Goal: Task Accomplishment & Management: Complete application form

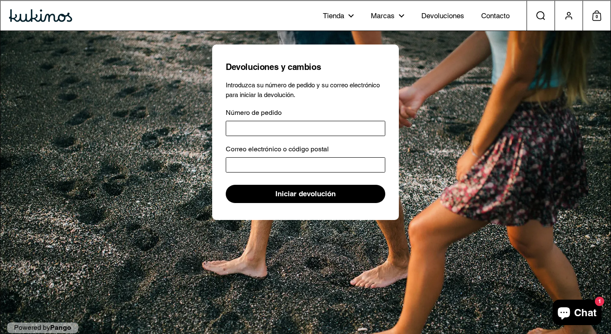
click at [276, 128] on input "Número de pedido" at bounding box center [305, 128] width 159 height 15
paste input "*****"
type input "*****"
click at [270, 167] on input "Correo electrónico o código postal" at bounding box center [305, 164] width 159 height 15
type input "**********"
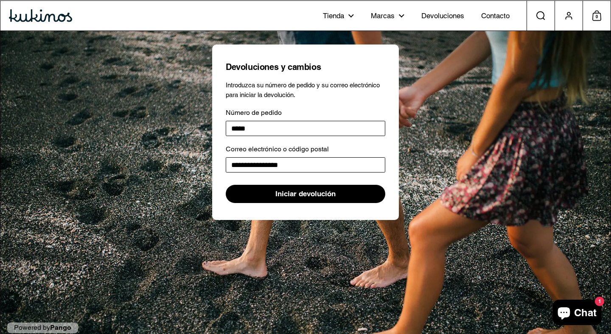
click at [304, 197] on span "Iniciar devolución" at bounding box center [305, 193] width 60 height 17
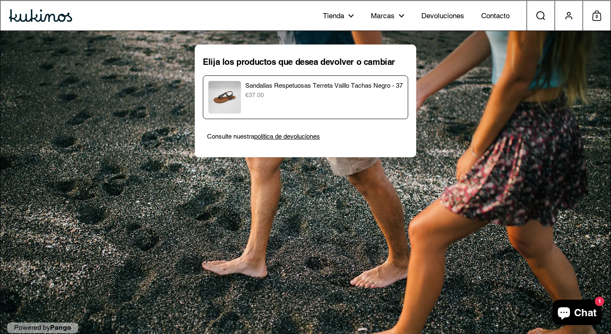
scroll to position [14, 0]
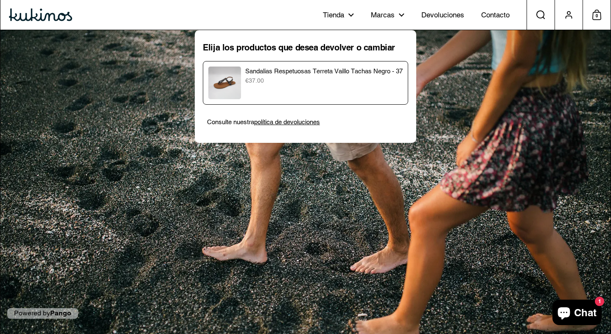
click at [336, 95] on div "Sandalias Respetuosas Terreta Vaillo Tachas Negro - 37 €37.00" at bounding box center [305, 83] width 194 height 33
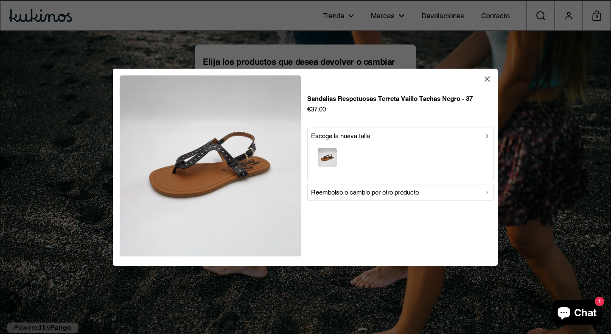
click at [368, 194] on p "Reembolso o cambio por otro producto" at bounding box center [365, 192] width 108 height 10
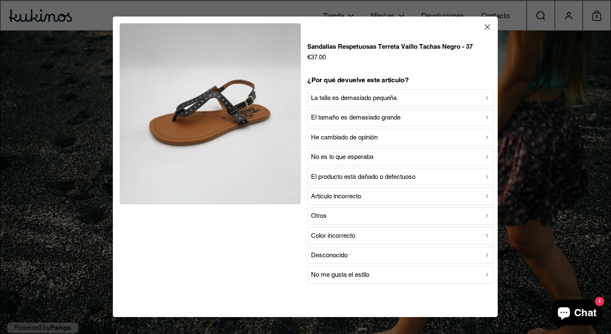
click at [363, 95] on p "La talla es demasiado pequeña" at bounding box center [354, 98] width 86 height 10
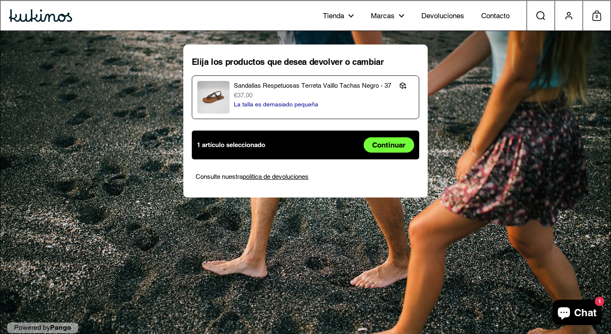
click at [382, 144] on span "Continuar" at bounding box center [388, 145] width 33 height 14
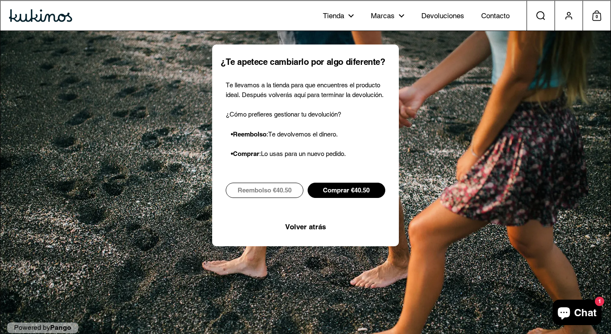
click at [354, 198] on span "Comprar €40.50" at bounding box center [346, 190] width 47 height 14
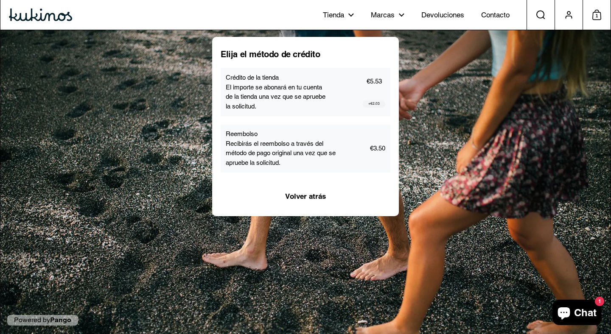
scroll to position [14, 0]
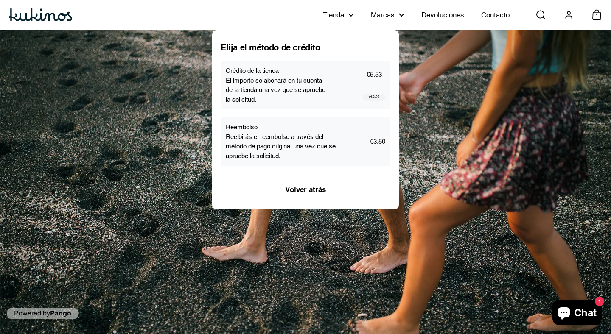
click at [322, 153] on p "Recibirás el reembolso a través del método de pago original una vez que se apru…" at bounding box center [282, 146] width 112 height 29
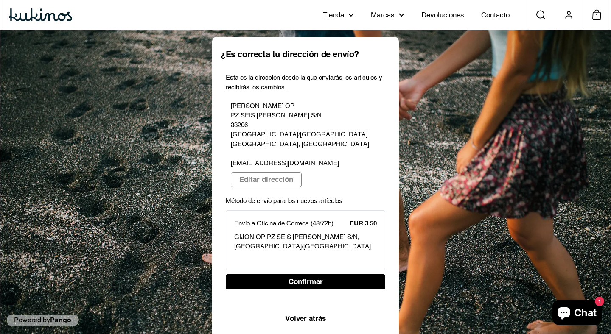
scroll to position [6, 0]
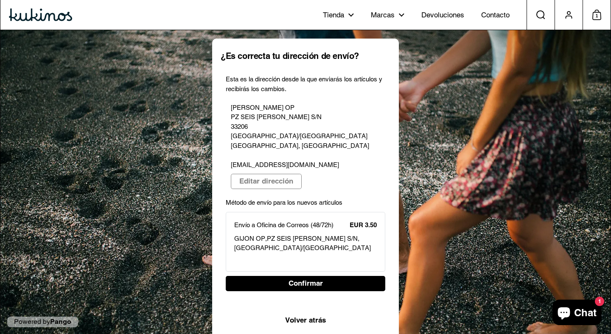
click at [317, 313] on span "Volver atrás" at bounding box center [305, 320] width 41 height 14
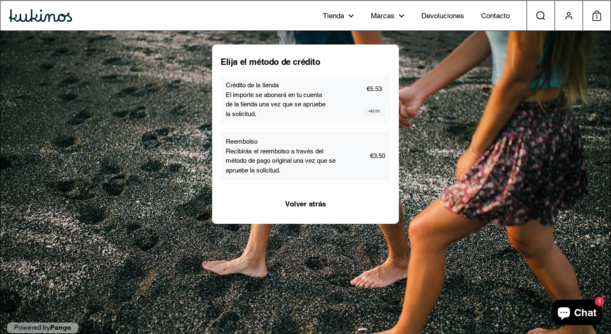
click at [323, 177] on div "Reembolso Recibirás el reembolso a través del método de pago original una vez q…" at bounding box center [305, 156] width 170 height 48
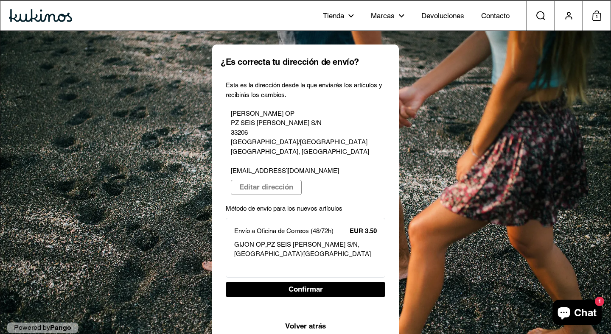
click at [343, 282] on span "Confirmar" at bounding box center [305, 289] width 142 height 14
select select "**"
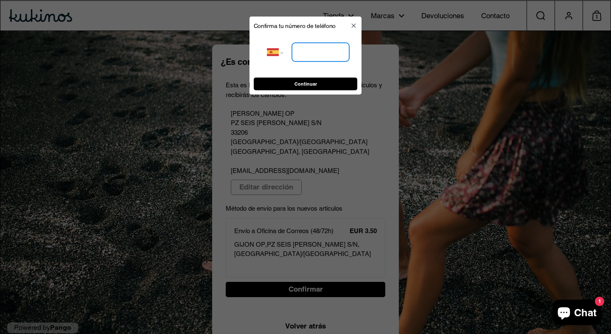
click at [321, 56] on input "tel" at bounding box center [320, 52] width 57 height 19
type input "**********"
click at [342, 78] on button "Continuar" at bounding box center [306, 84] width 104 height 13
click at [338, 84] on span "Continuar" at bounding box center [305, 84] width 90 height 12
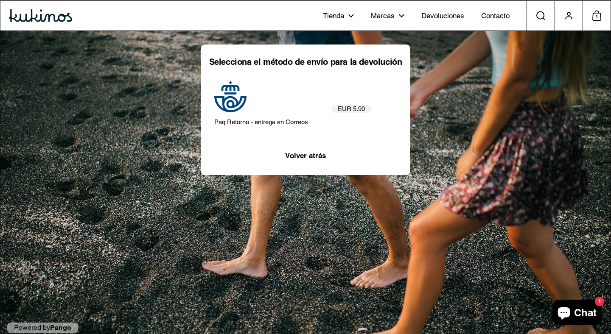
click at [287, 114] on div "Paq Retorno - entrega en Correos" at bounding box center [272, 104] width 117 height 46
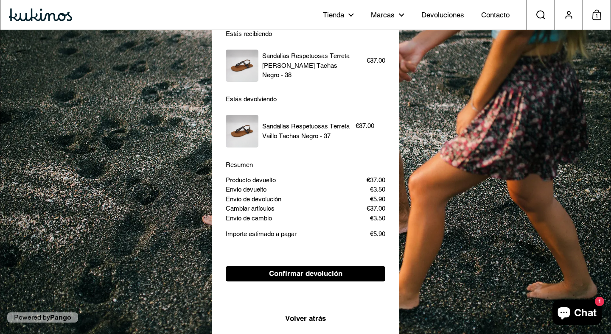
scroll to position [50, 0]
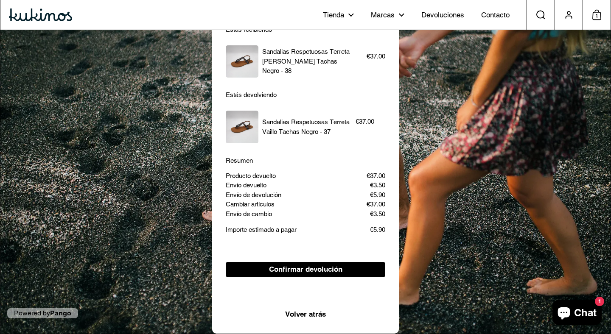
click at [314, 317] on span "Volver atrás" at bounding box center [305, 314] width 41 height 14
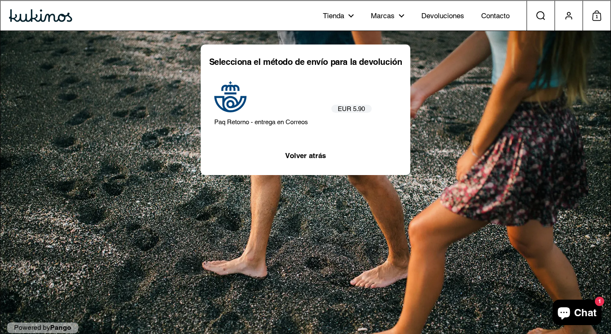
click at [353, 111] on span "EUR 5.90" at bounding box center [351, 109] width 27 height 8
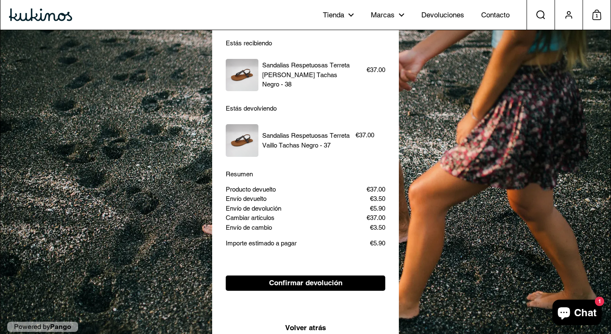
scroll to position [38, 0]
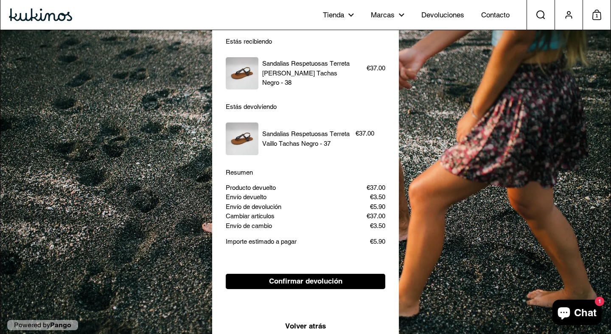
click at [168, 213] on div "Revisa los detalles de tu solicitud Estás recibiendo Sandalias Respetuosas Terr…" at bounding box center [305, 169] width 610 height 353
click at [303, 327] on span "Volver atrás" at bounding box center [305, 326] width 41 height 14
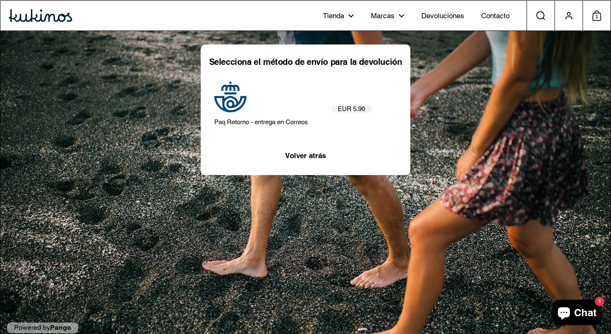
click at [363, 112] on span "EUR 5.90" at bounding box center [351, 109] width 27 height 8
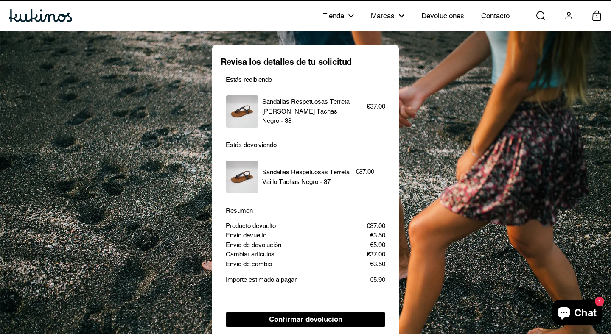
scroll to position [50, 0]
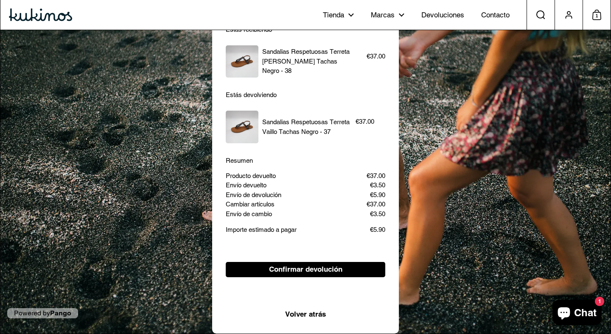
click at [330, 270] on span "Confirmar devolución" at bounding box center [305, 269] width 73 height 14
